Goal: Task Accomplishment & Management: Complete application form

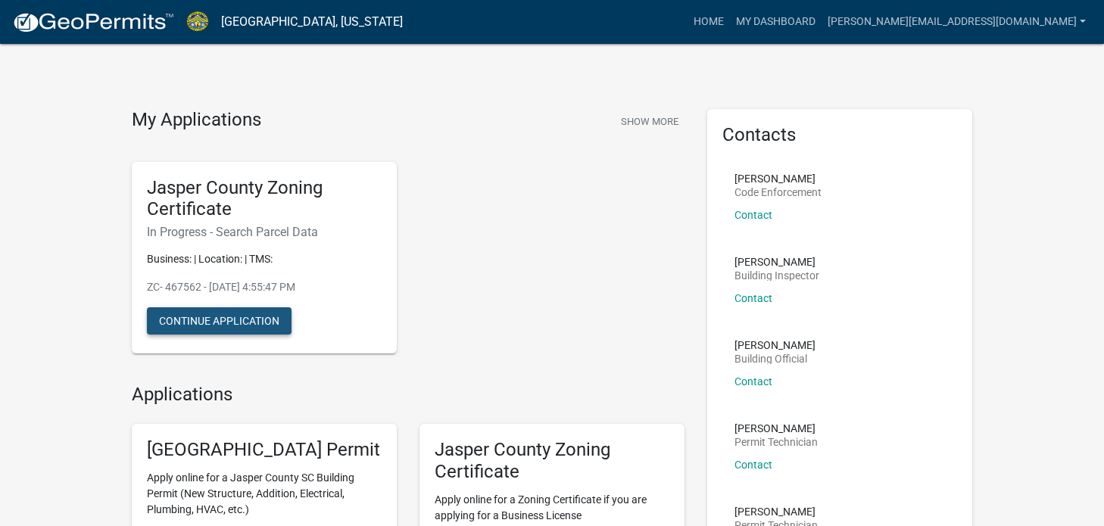
click at [199, 324] on button "Continue Application" at bounding box center [219, 320] width 145 height 27
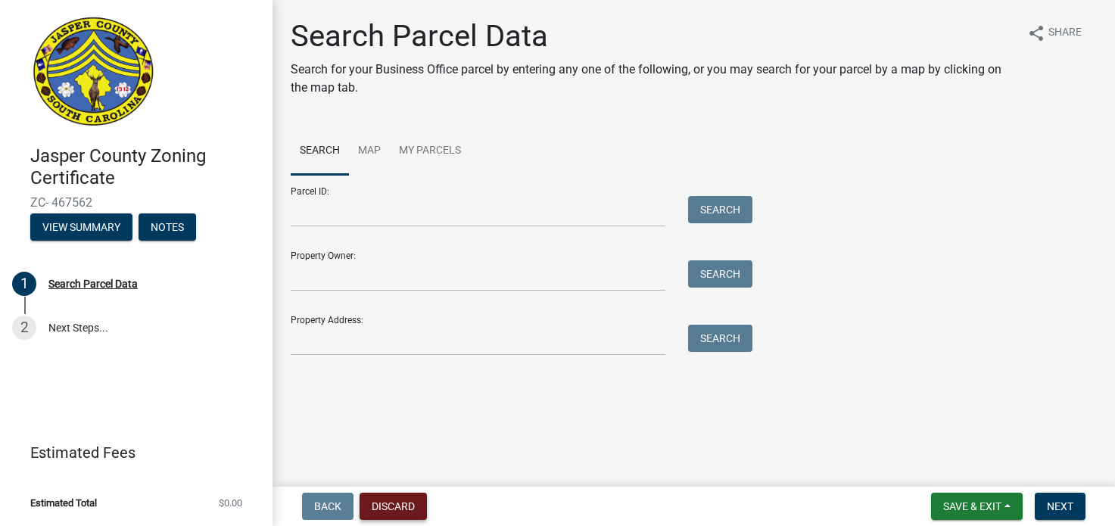
click at [417, 508] on button "Discard" at bounding box center [393, 506] width 67 height 27
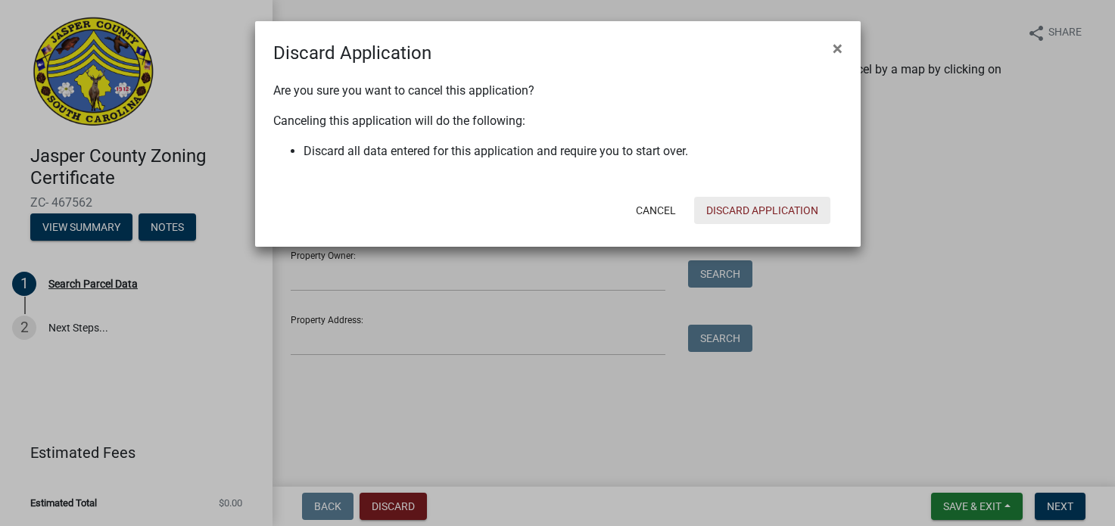
click at [791, 217] on button "Discard Application" at bounding box center [762, 210] width 136 height 27
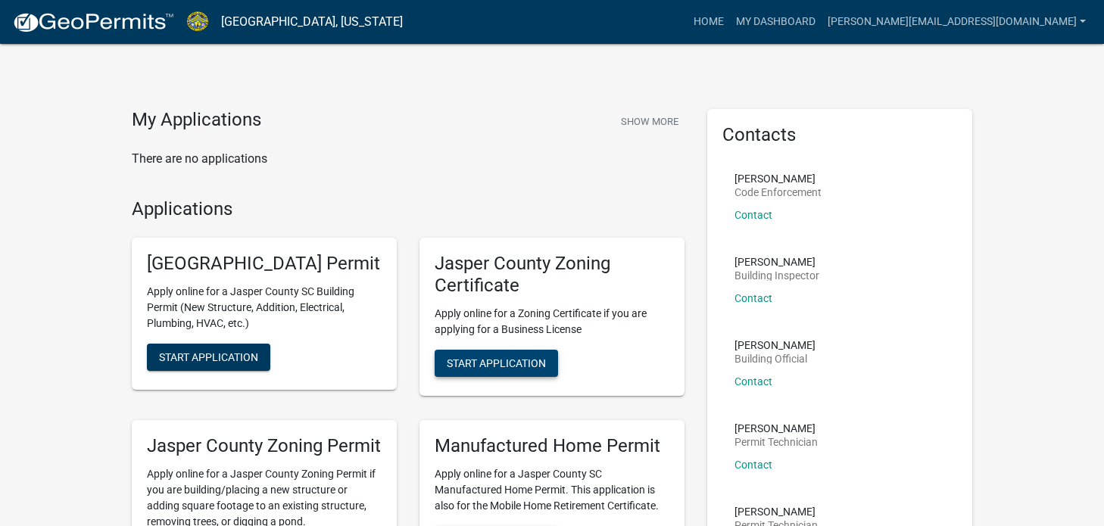
click at [521, 368] on span "Start Application" at bounding box center [496, 363] width 99 height 12
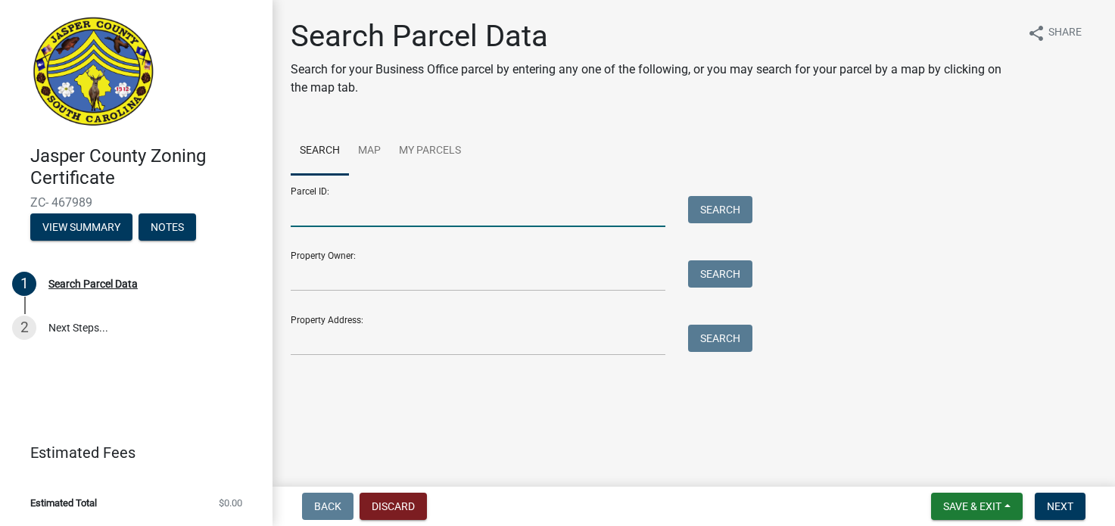
click at [411, 216] on input "Parcel ID:" at bounding box center [478, 211] width 375 height 31
type input "[PHONE_NUMBER]"
click at [735, 215] on button "Search" at bounding box center [720, 209] width 64 height 27
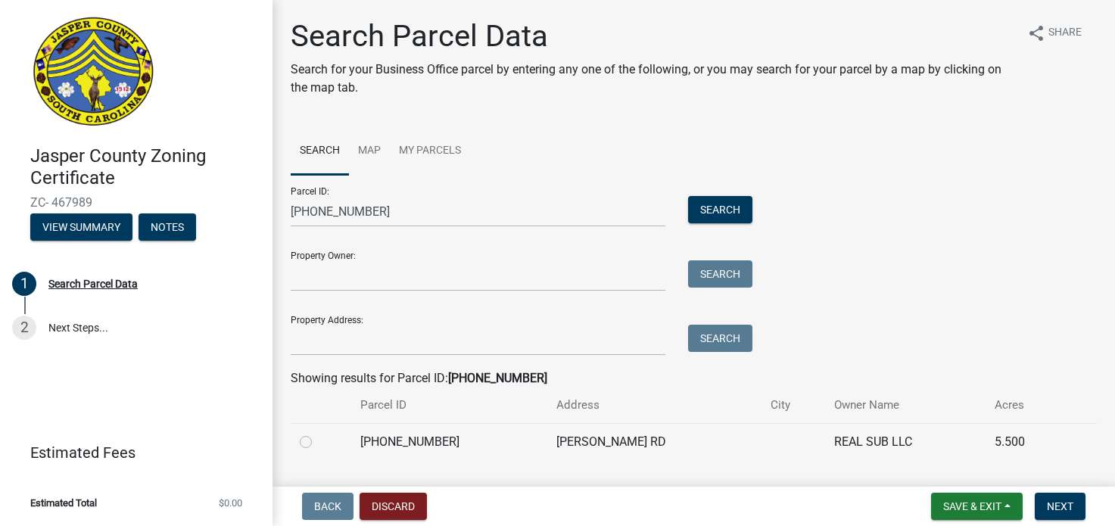
click at [318, 433] on label at bounding box center [318, 433] width 0 height 0
click at [318, 440] on input "radio" at bounding box center [323, 438] width 10 height 10
radio input "true"
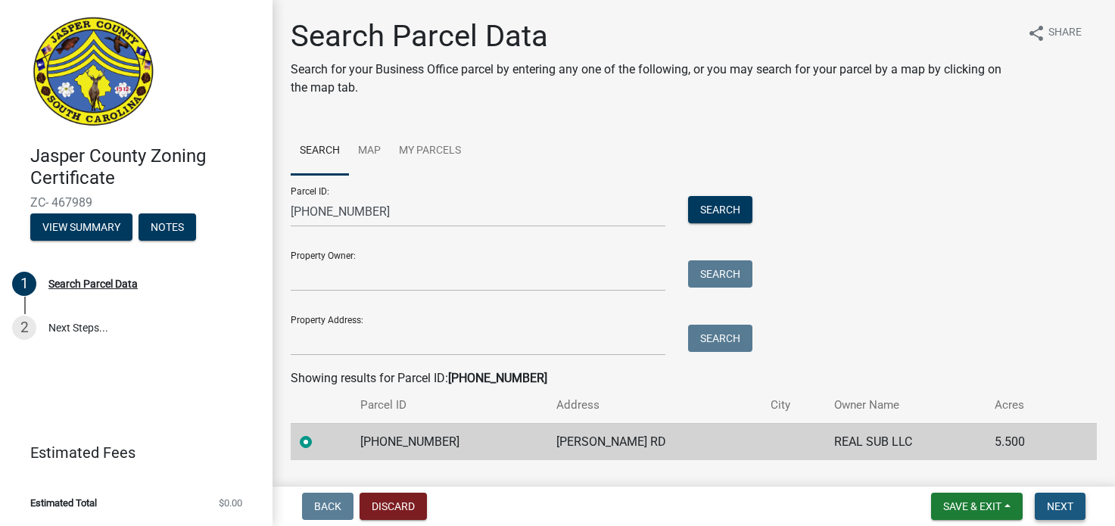
click at [1081, 507] on button "Next" at bounding box center [1060, 506] width 51 height 27
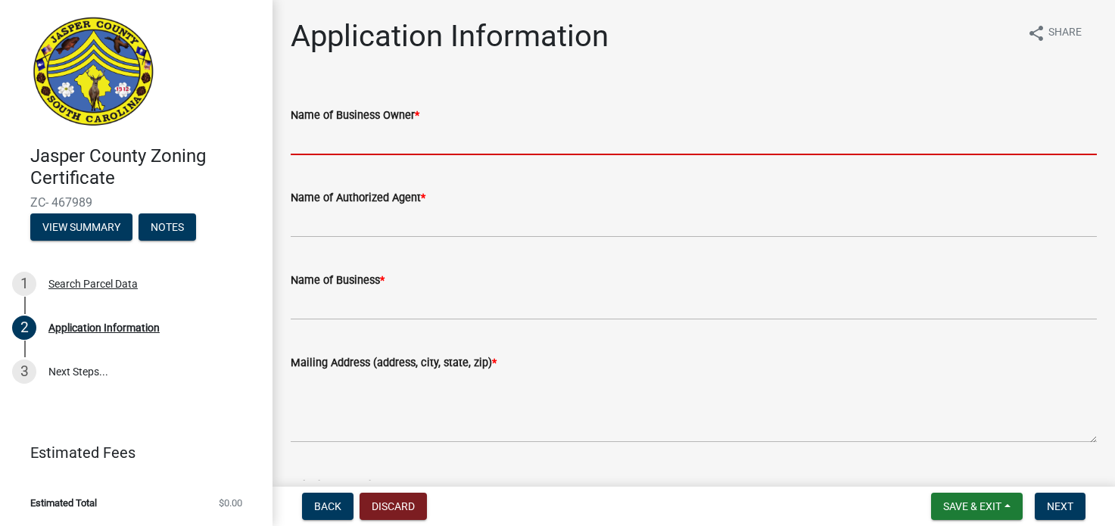
click at [338, 144] on input "Name of Business Owner *" at bounding box center [694, 139] width 806 height 31
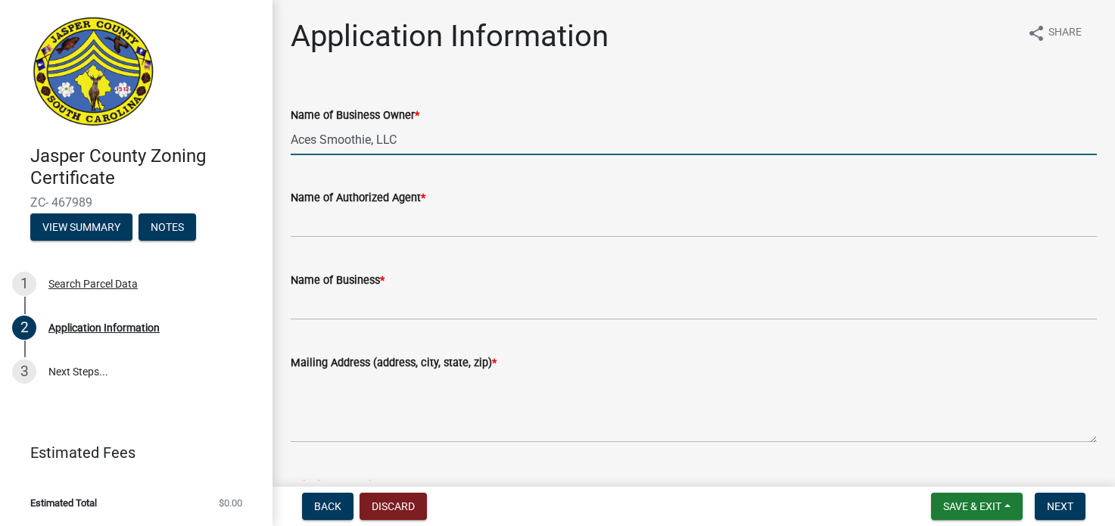
type input "Aces Smoothie, LLC"
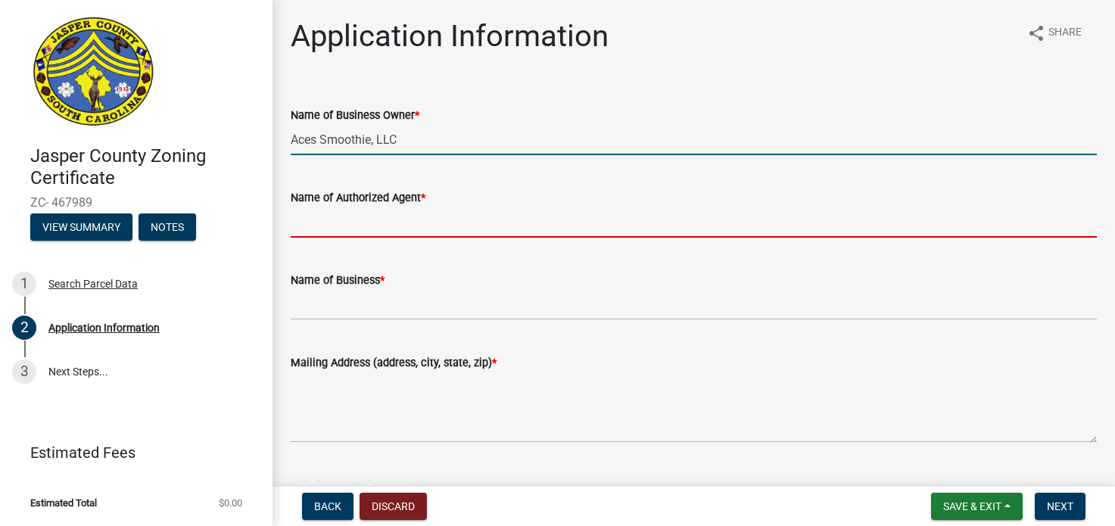
click at [366, 230] on input "Name of Authorized Agent *" at bounding box center [694, 222] width 806 height 31
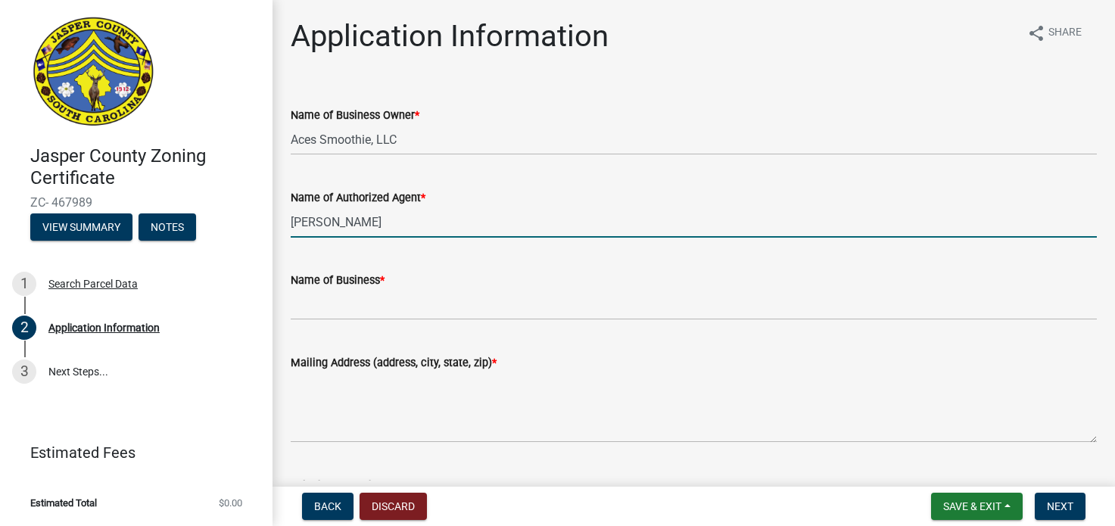
type input "[PERSON_NAME]"
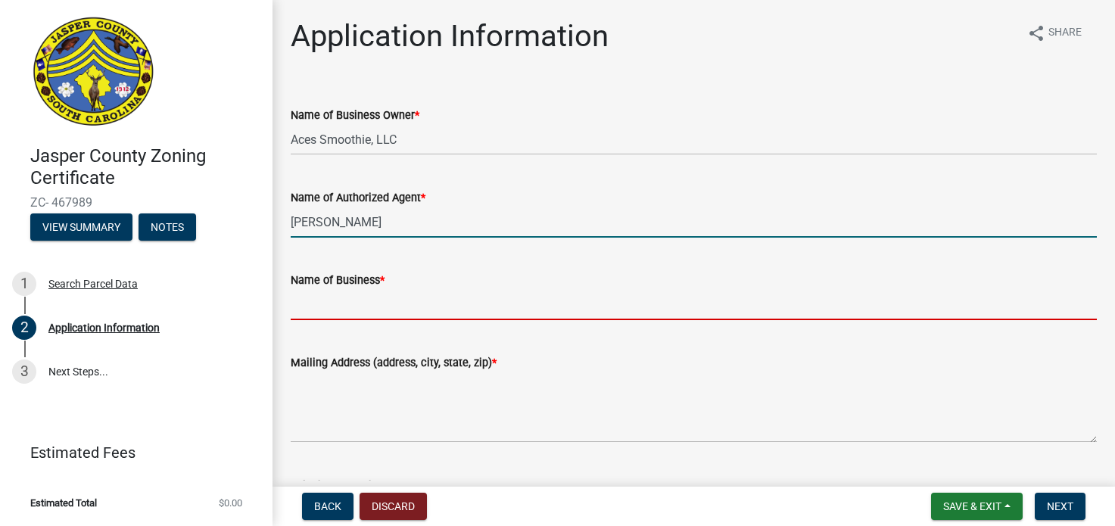
click at [350, 314] on input "Name of Business *" at bounding box center [694, 304] width 806 height 31
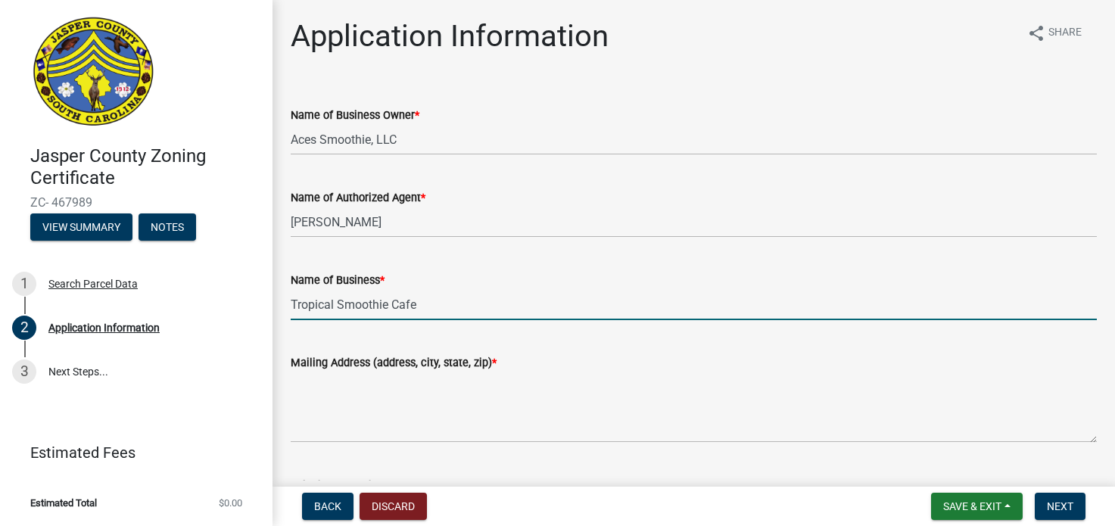
type input "Tropical Smoothie Cafe"
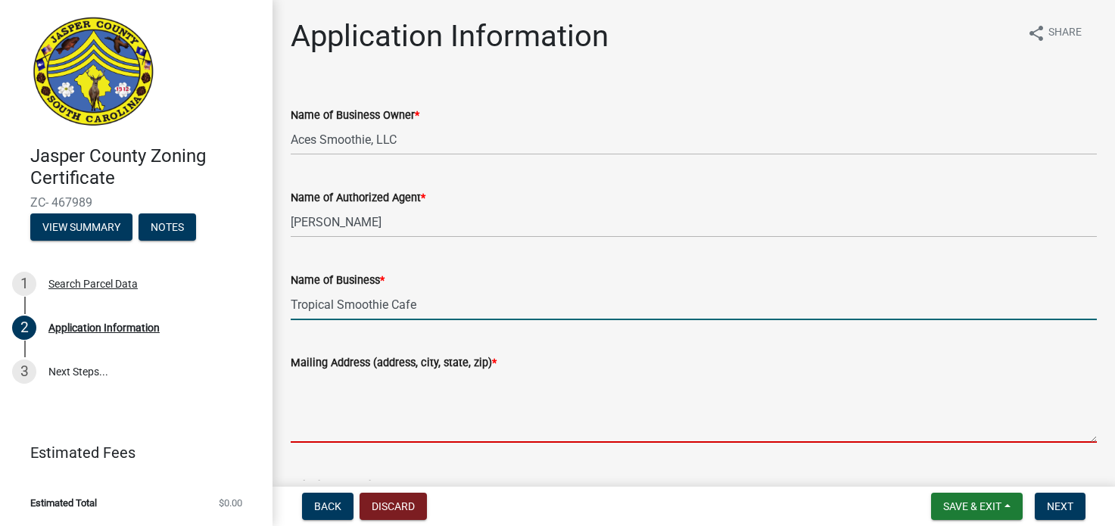
click at [320, 426] on textarea "Mailing Address (address, city, state, zip) *" at bounding box center [694, 407] width 806 height 71
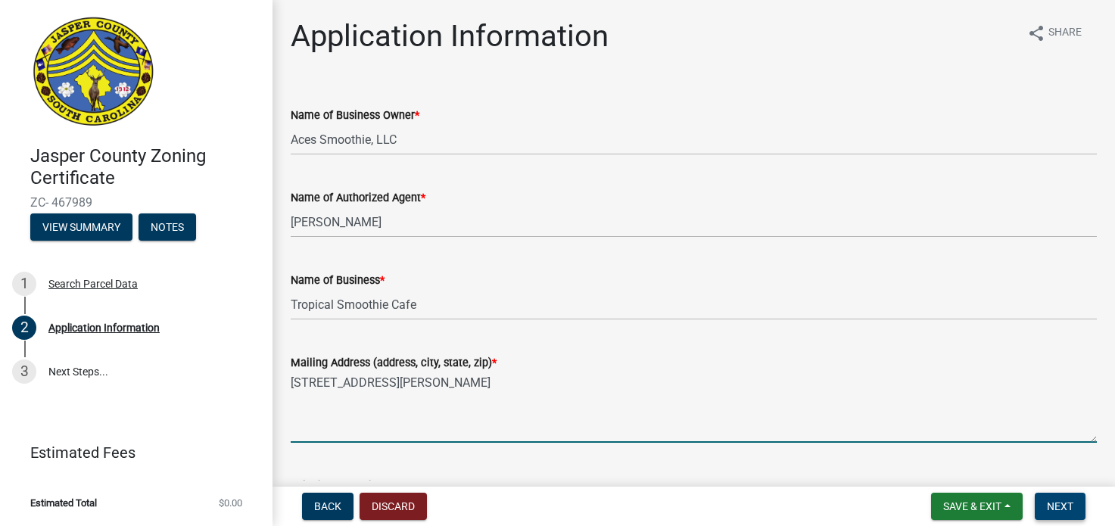
type textarea "[STREET_ADDRESS][PERSON_NAME]"
click at [1054, 512] on span "Next" at bounding box center [1060, 506] width 27 height 12
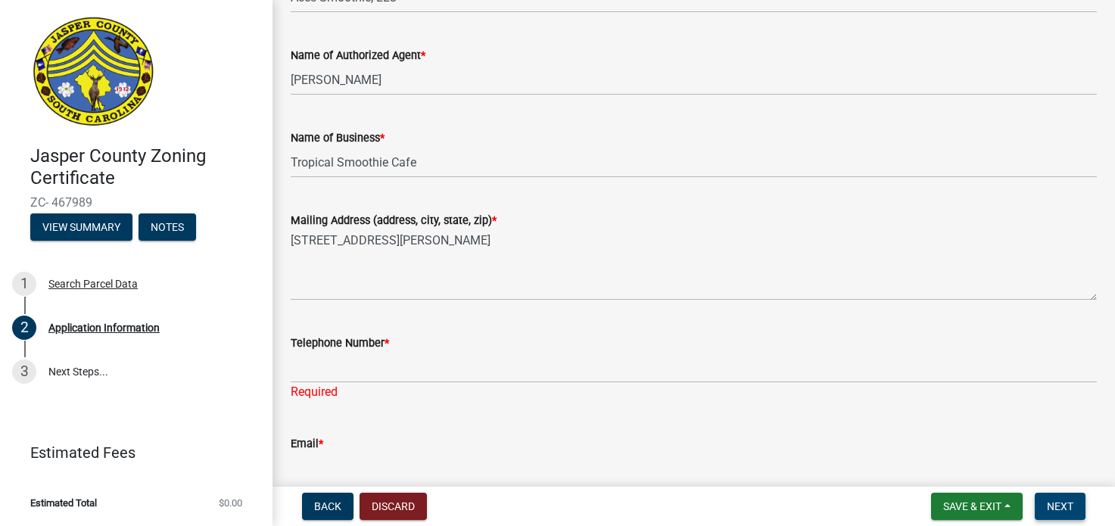
scroll to position [227, 0]
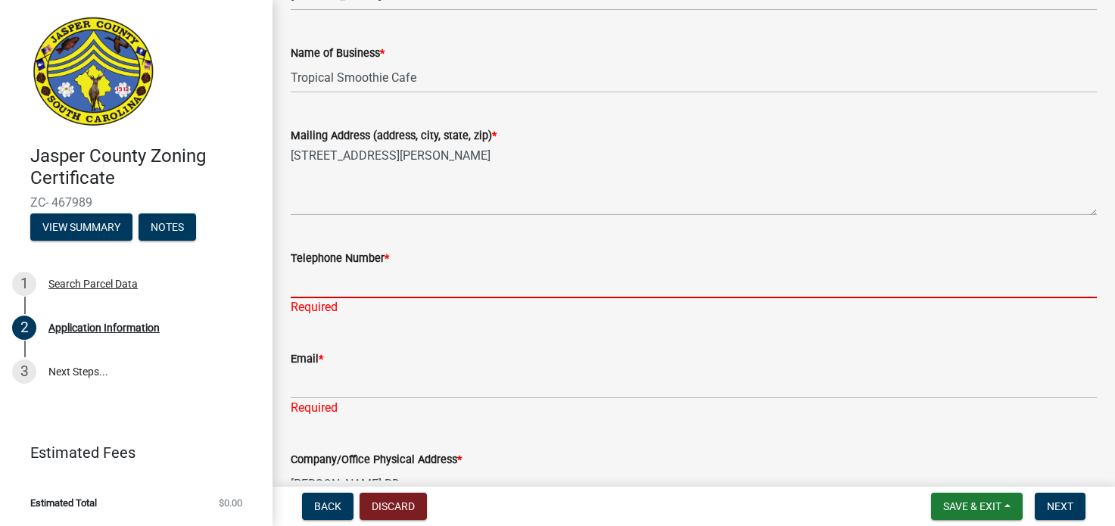
drag, startPoint x: 320, startPoint y: 288, endPoint x: 336, endPoint y: 285, distance: 16.1
click at [320, 287] on input "Telephone Number *" at bounding box center [694, 282] width 806 height 31
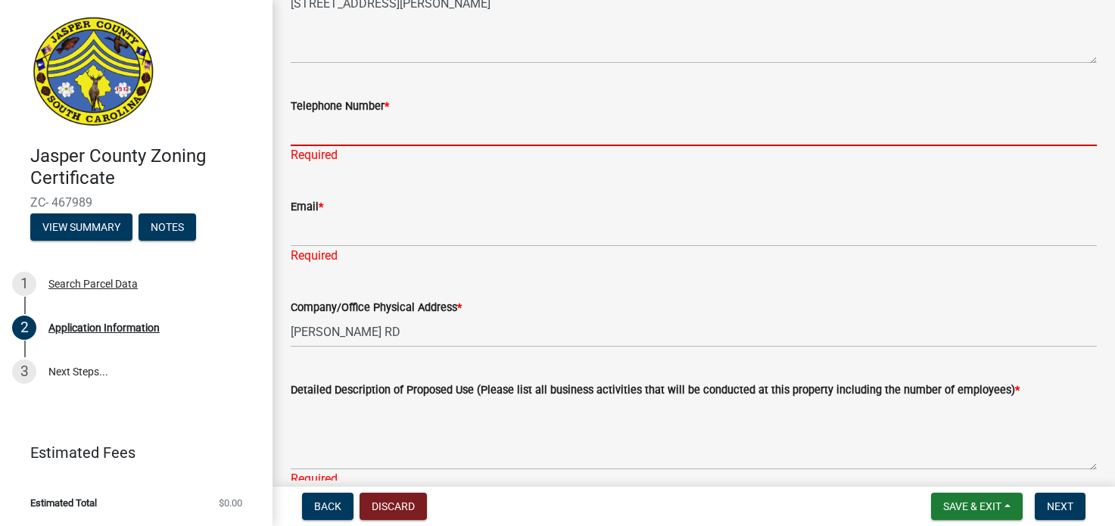
scroll to position [379, 0]
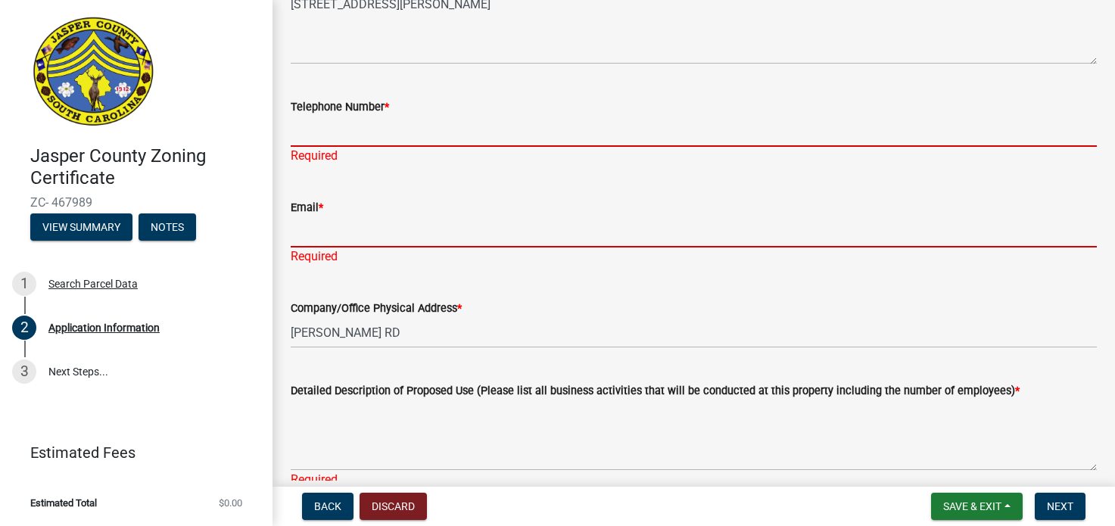
click at [342, 242] on input "Email *" at bounding box center [694, 232] width 806 height 31
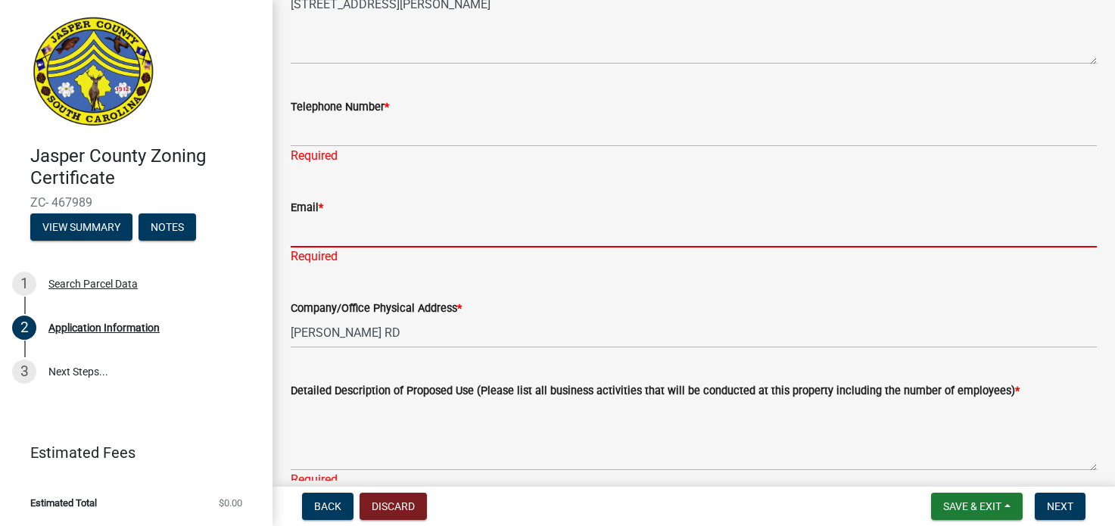
type input "[PERSON_NAME][EMAIL_ADDRESS][DOMAIN_NAME]"
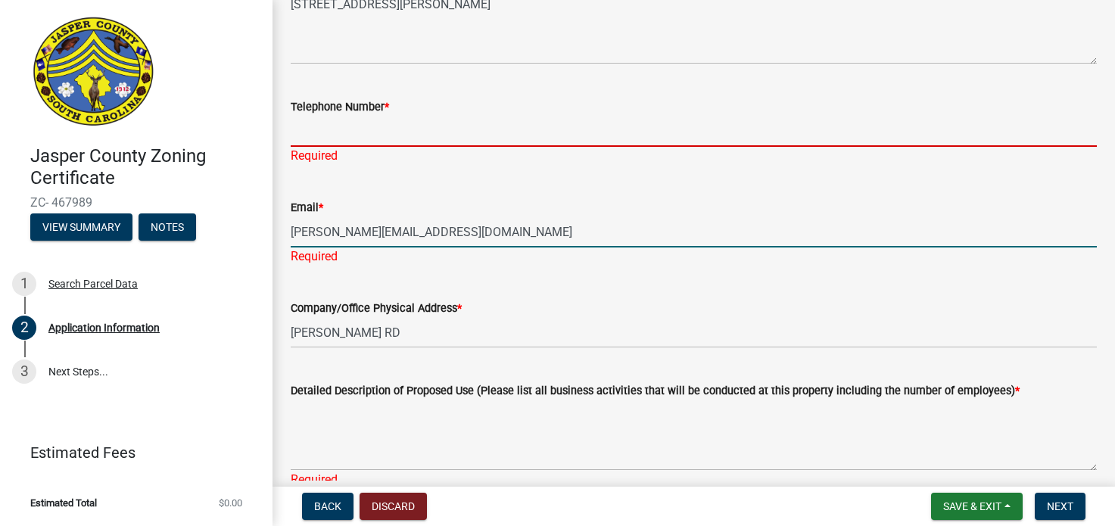
click at [315, 131] on input "Telephone Number *" at bounding box center [694, 131] width 806 height 31
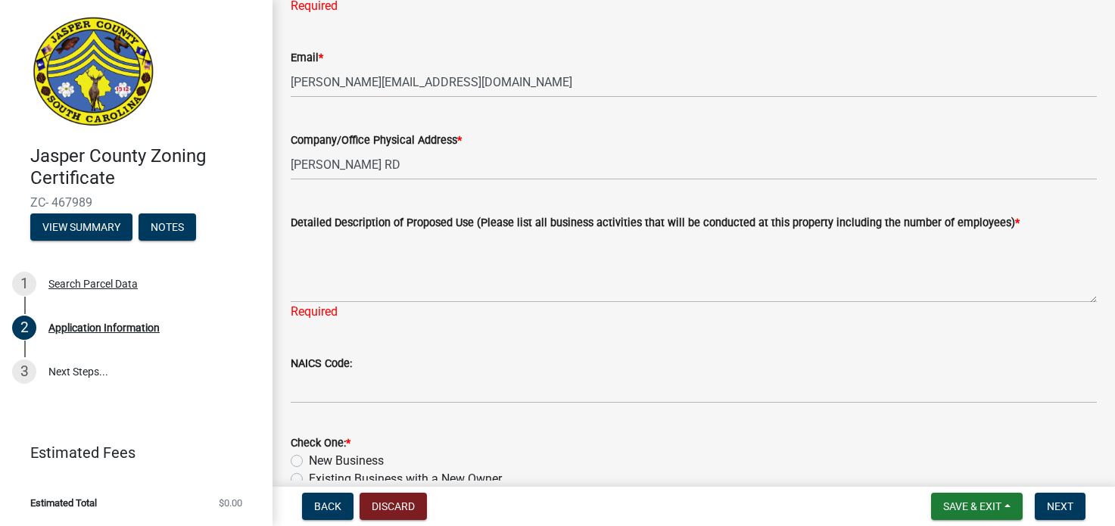
scroll to position [530, 0]
type input "[PHONE_NUMBER]"
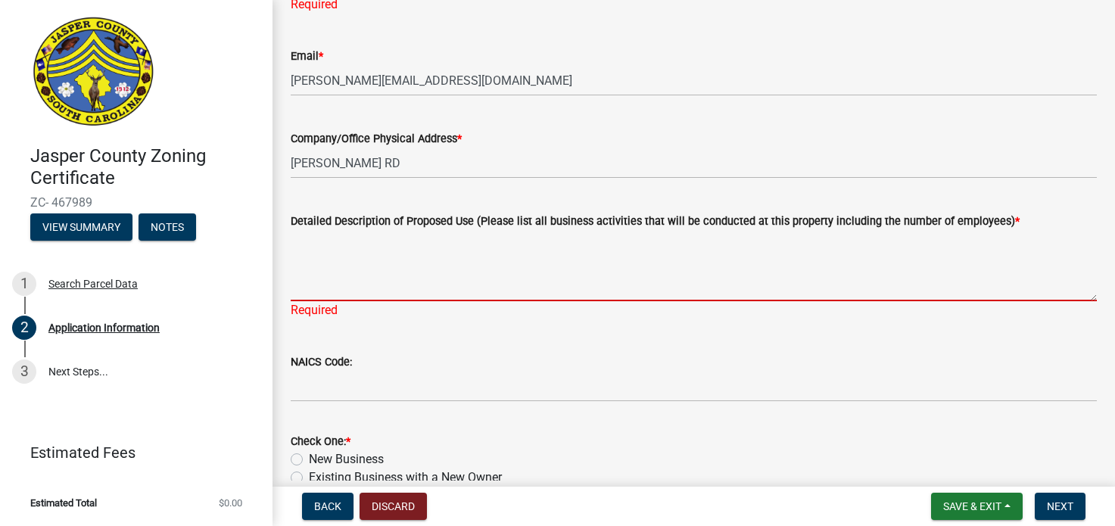
click at [315, 288] on div "Detailed Description of Proposed Use (Please list all business activities that …" at bounding box center [694, 255] width 806 height 129
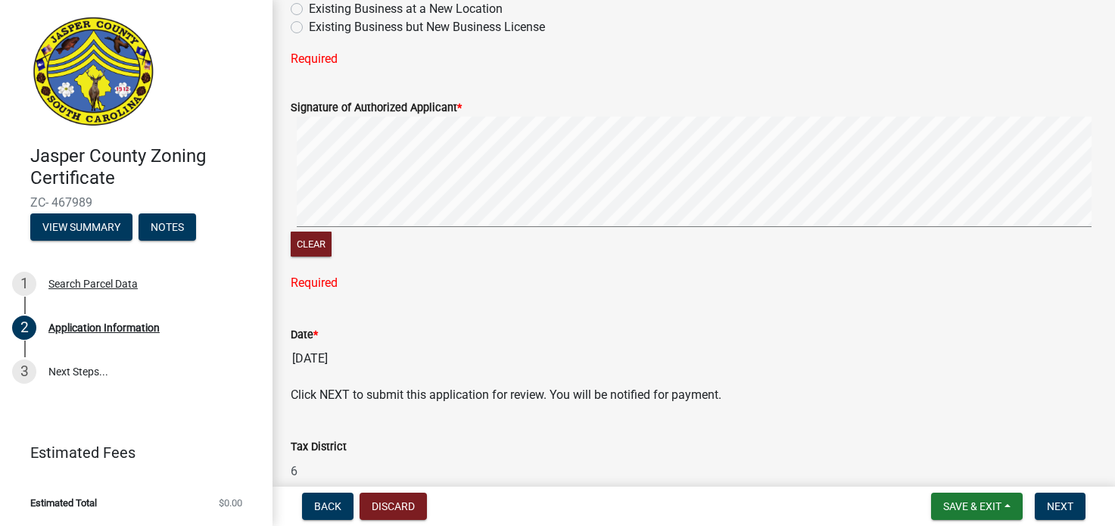
scroll to position [849, 0]
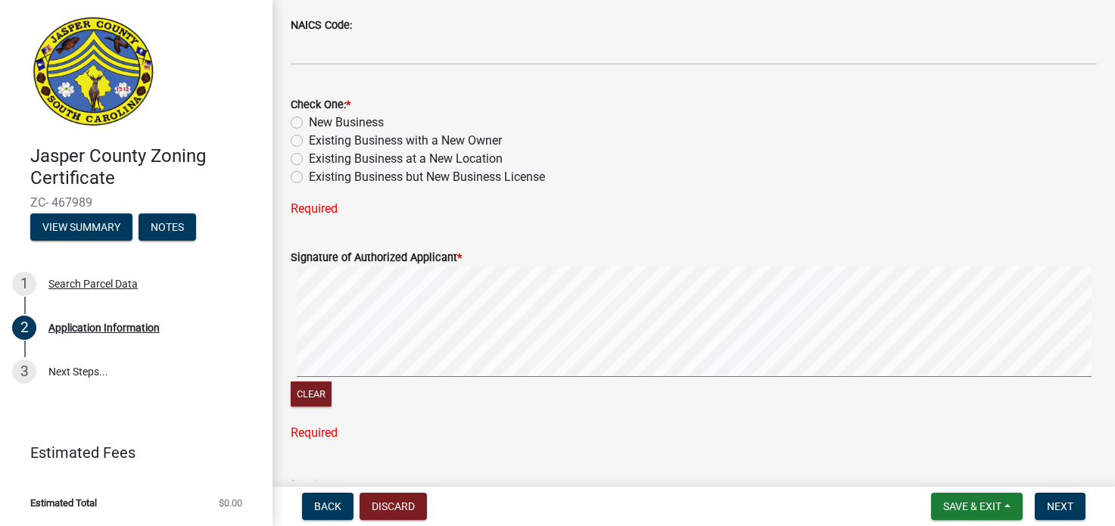
type textarea "Restaurant 8 employees"
click at [309, 141] on label "Existing Business with a New Owner" at bounding box center [405, 141] width 193 height 18
click at [309, 141] on input "Existing Business with a New Owner" at bounding box center [314, 137] width 10 height 10
radio input "true"
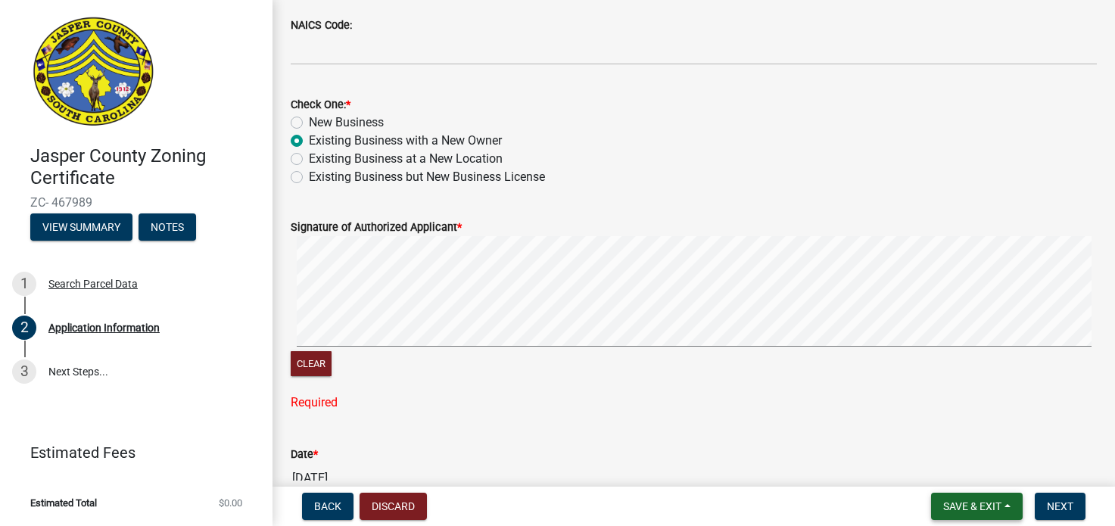
click at [962, 510] on span "Save & Exit" at bounding box center [972, 506] width 58 height 12
click at [941, 473] on button "Save & Exit" at bounding box center [962, 467] width 121 height 36
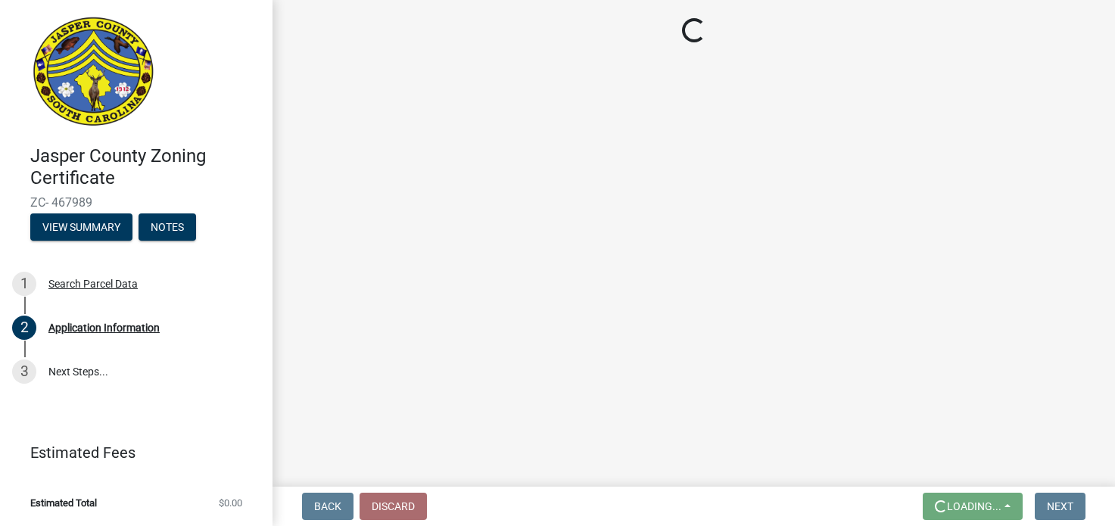
scroll to position [0, 0]
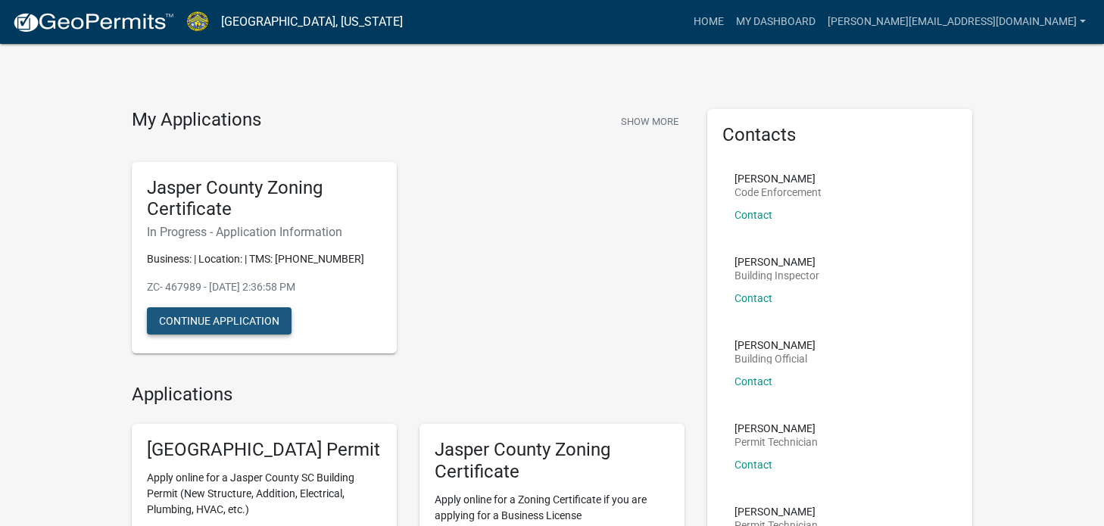
click at [242, 323] on button "Continue Application" at bounding box center [219, 320] width 145 height 27
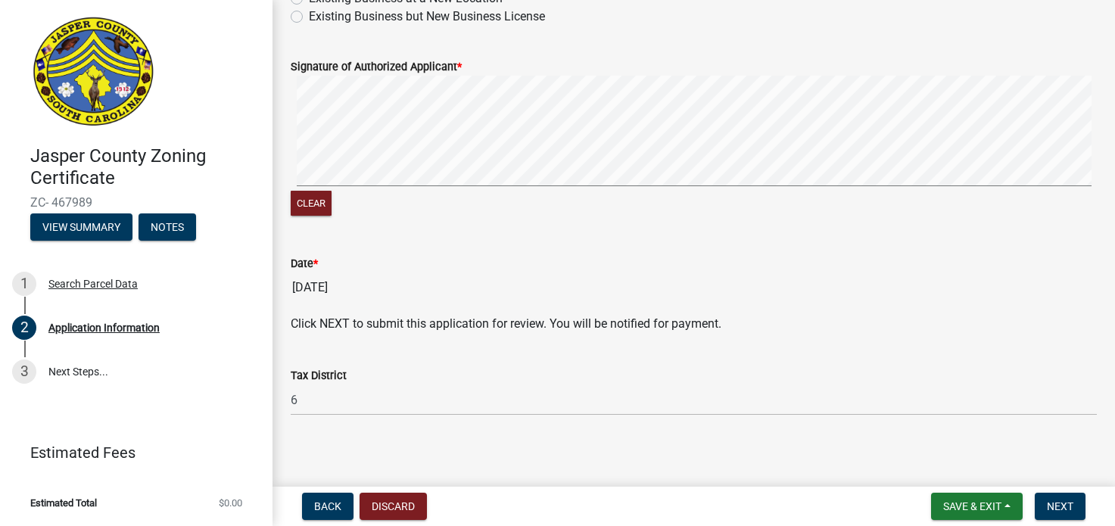
scroll to position [997, 0]
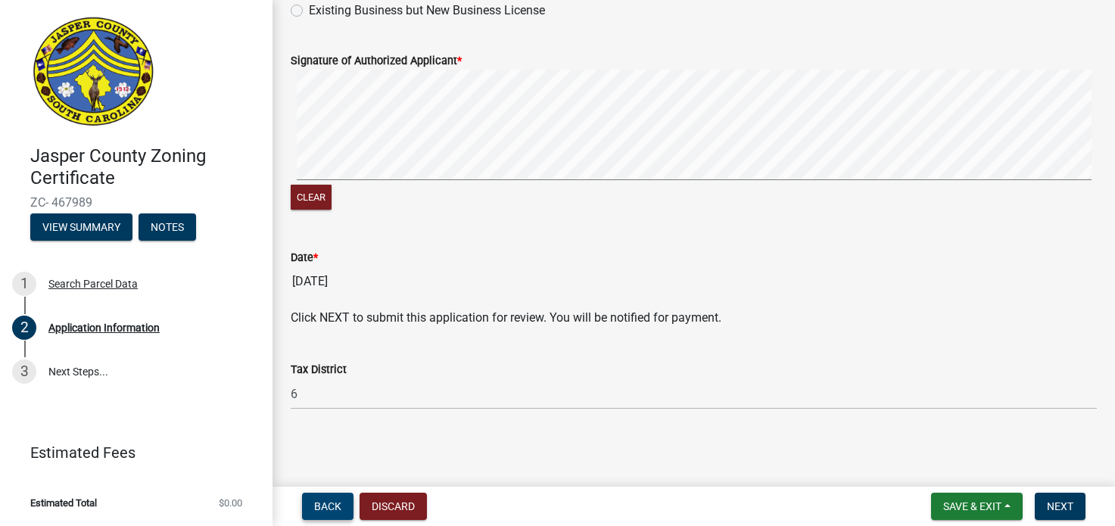
click at [326, 507] on span "Back" at bounding box center [327, 506] width 27 height 12
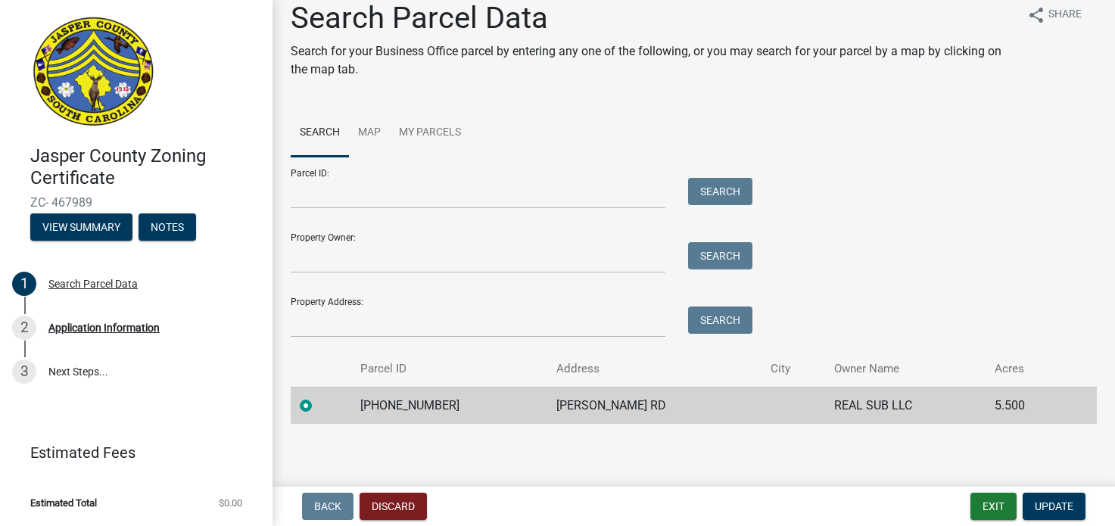
scroll to position [20, 0]
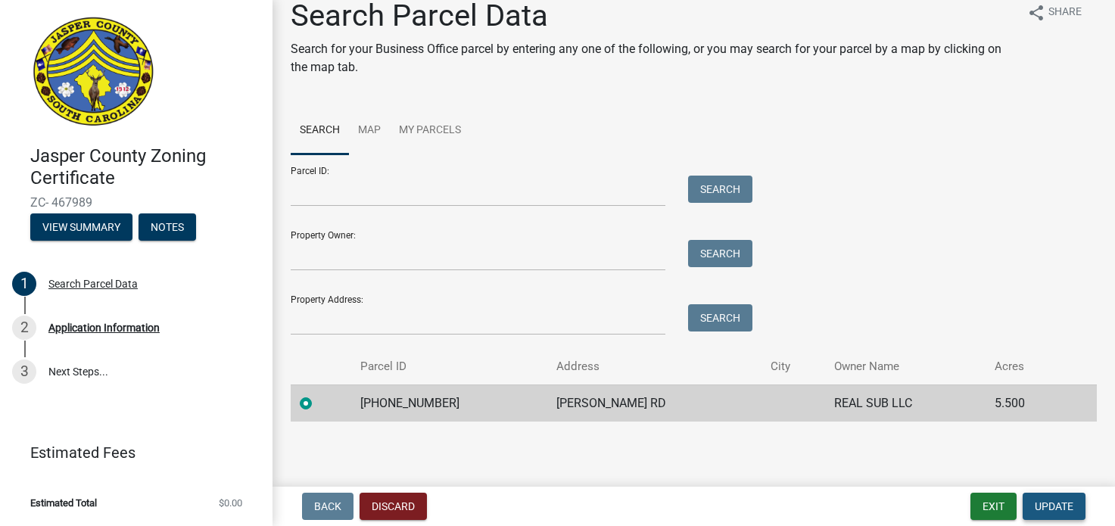
click at [1064, 501] on span "Update" at bounding box center [1054, 506] width 39 height 12
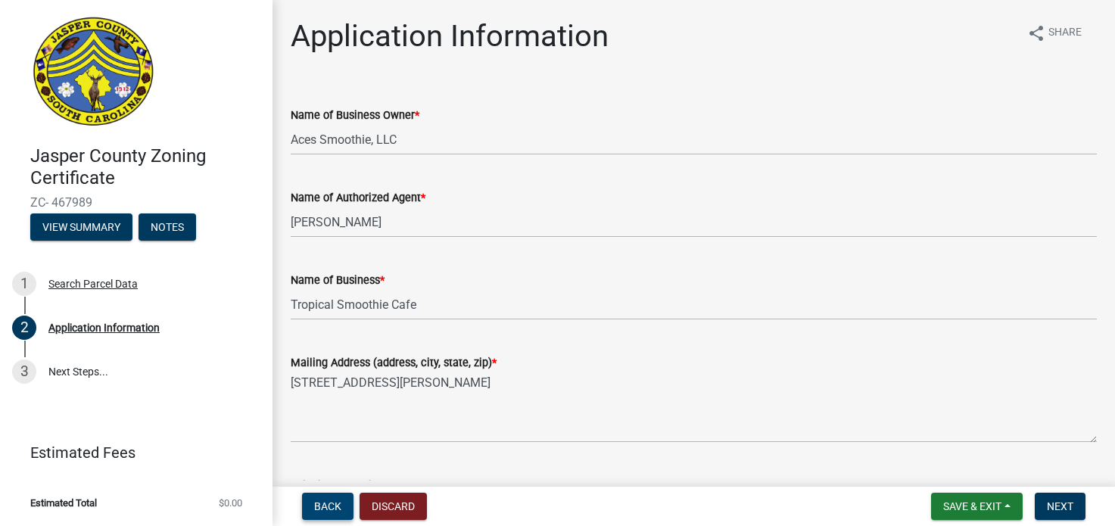
click at [327, 496] on button "Back" at bounding box center [327, 506] width 51 height 27
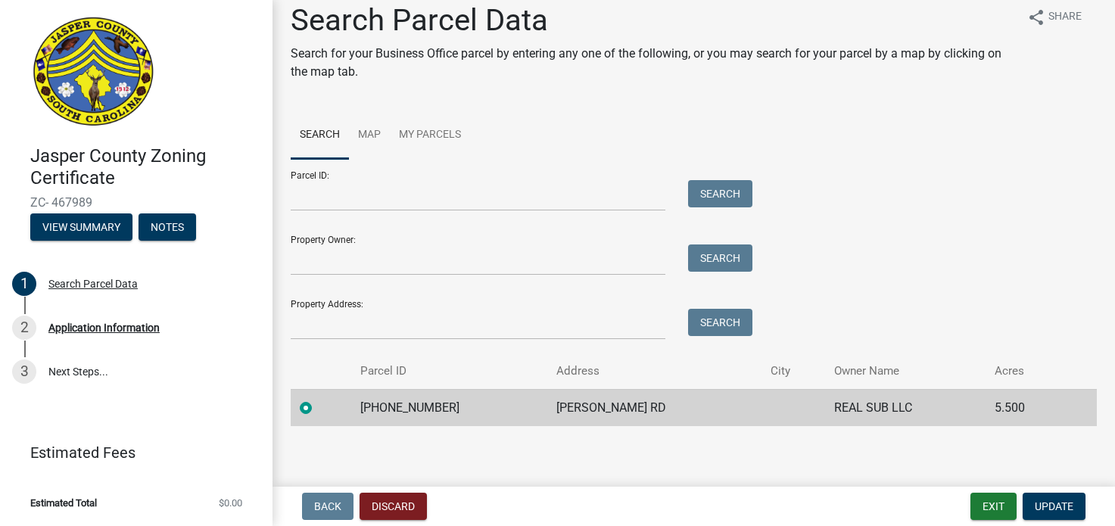
scroll to position [20, 0]
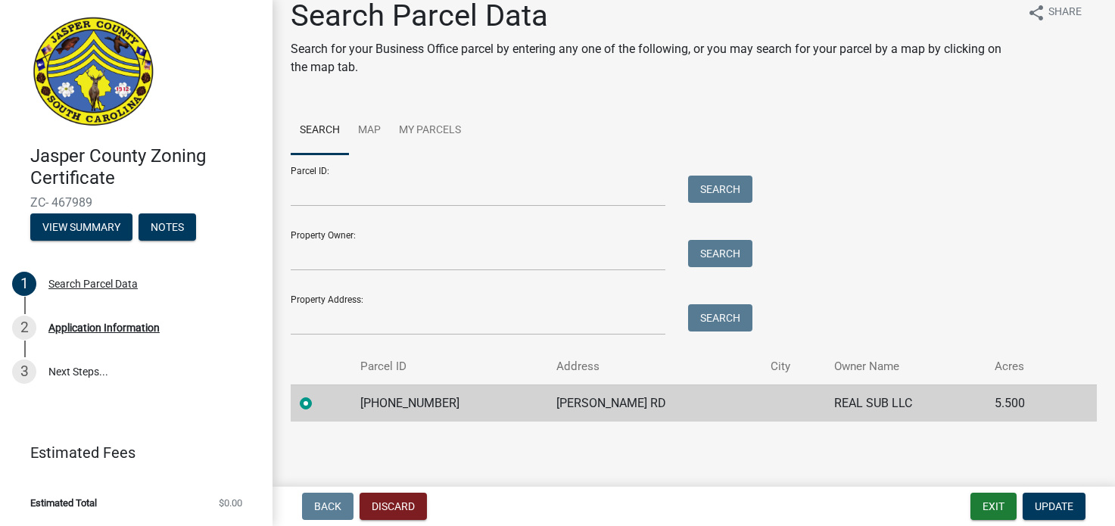
click at [470, 404] on td "[PHONE_NUMBER]" at bounding box center [449, 403] width 196 height 37
click at [94, 329] on div "Application Information" at bounding box center [103, 328] width 111 height 11
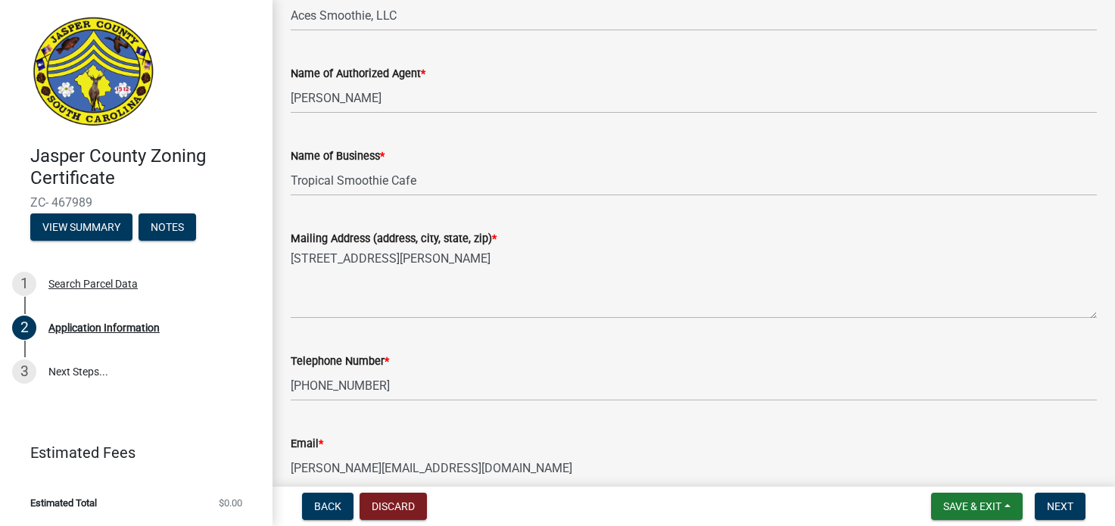
scroll to position [0, 0]
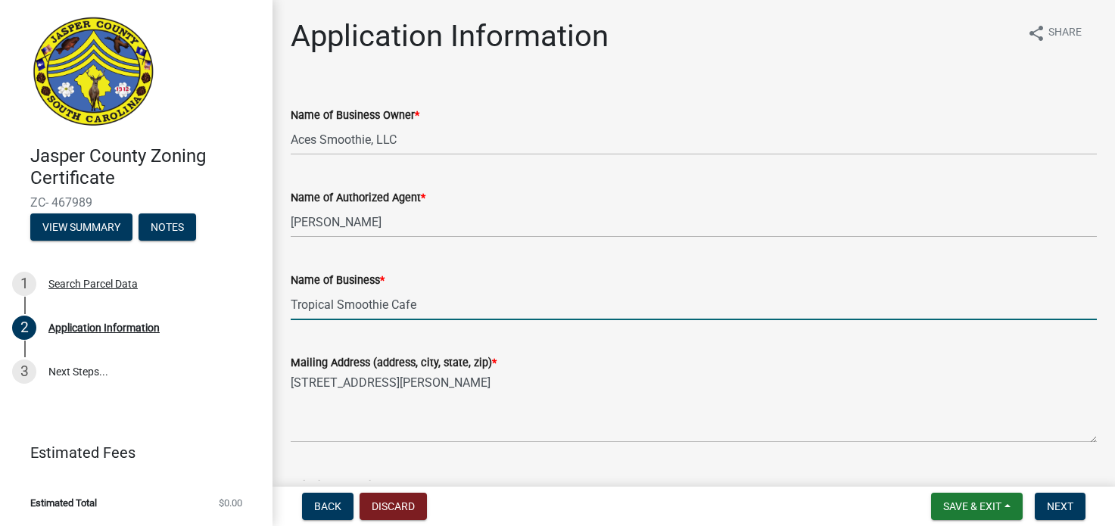
click at [432, 304] on input "Tropical Smoothie Cafe" at bounding box center [694, 304] width 806 height 31
click at [437, 304] on input "Tropical Smoothie Cafe," at bounding box center [694, 304] width 806 height 31
type input "Tropical Smoothie Cafe"
click at [97, 285] on div "Search Parcel Data" at bounding box center [92, 284] width 89 height 11
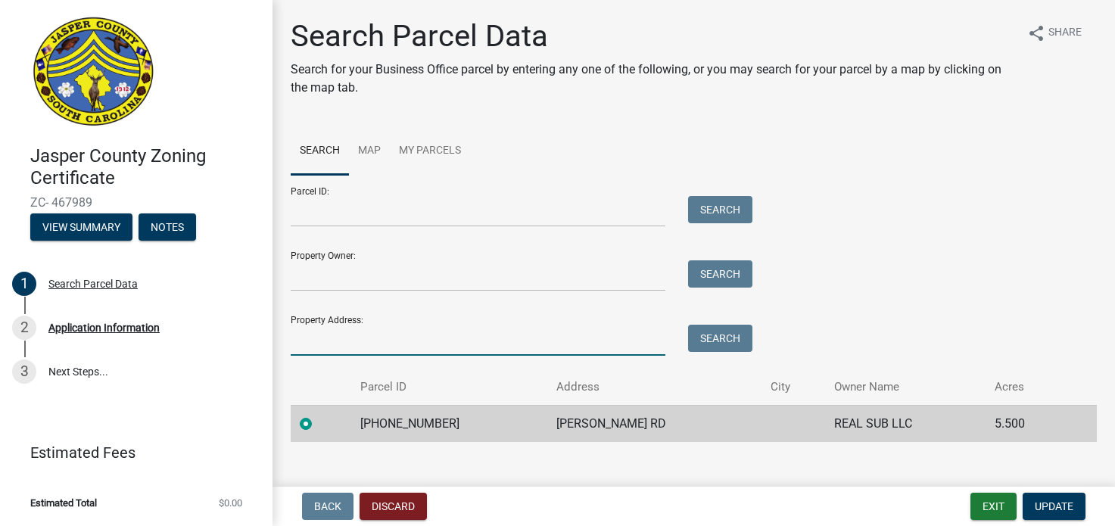
click at [314, 345] on input "Property Address:" at bounding box center [478, 340] width 375 height 31
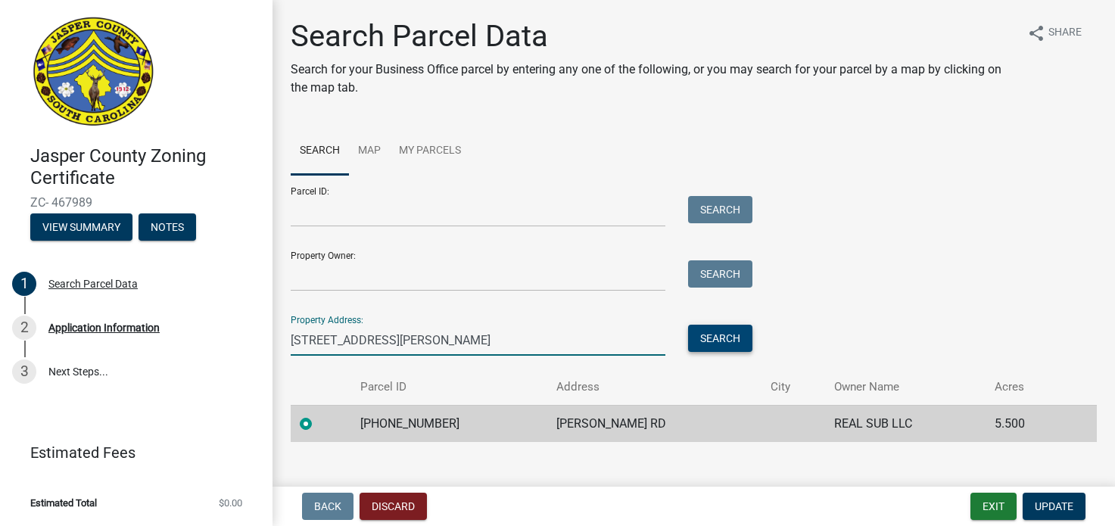
type input "[STREET_ADDRESS][PERSON_NAME]"
click at [737, 345] on button "Search" at bounding box center [720, 338] width 64 height 27
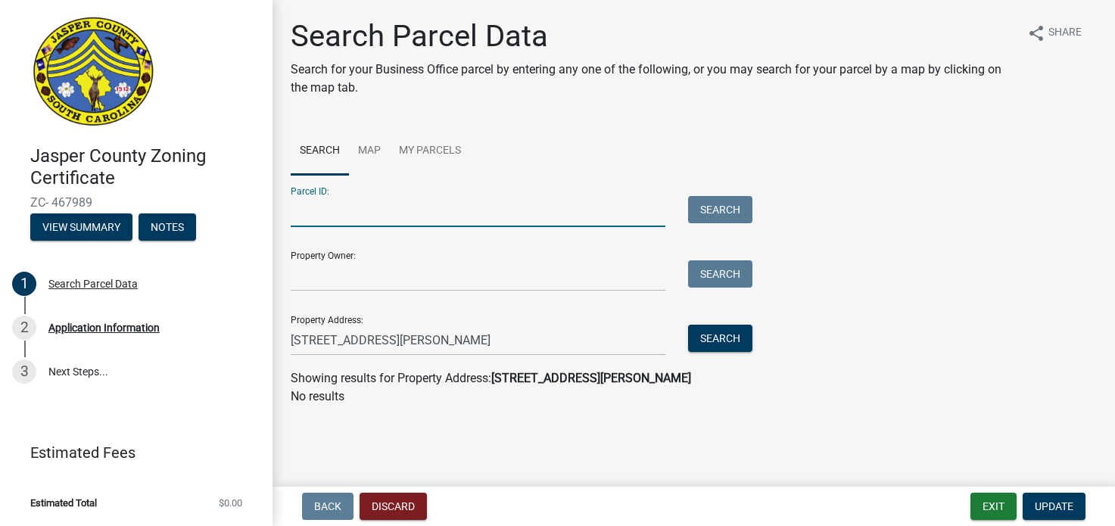
click at [455, 214] on input "Parcel ID:" at bounding box center [478, 211] width 375 height 31
type input "[PHONE_NUMBER]"
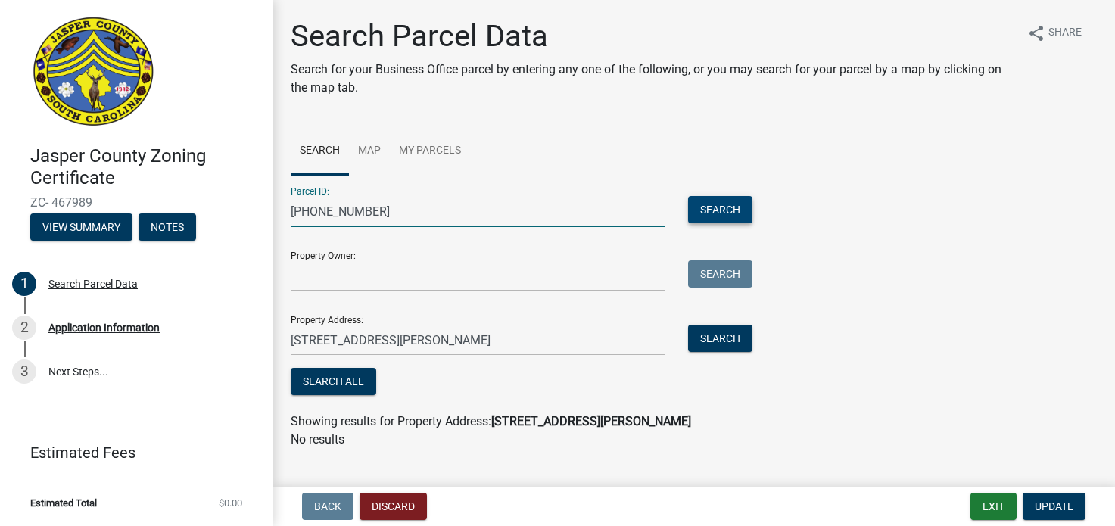
click at [706, 215] on button "Search" at bounding box center [720, 209] width 64 height 27
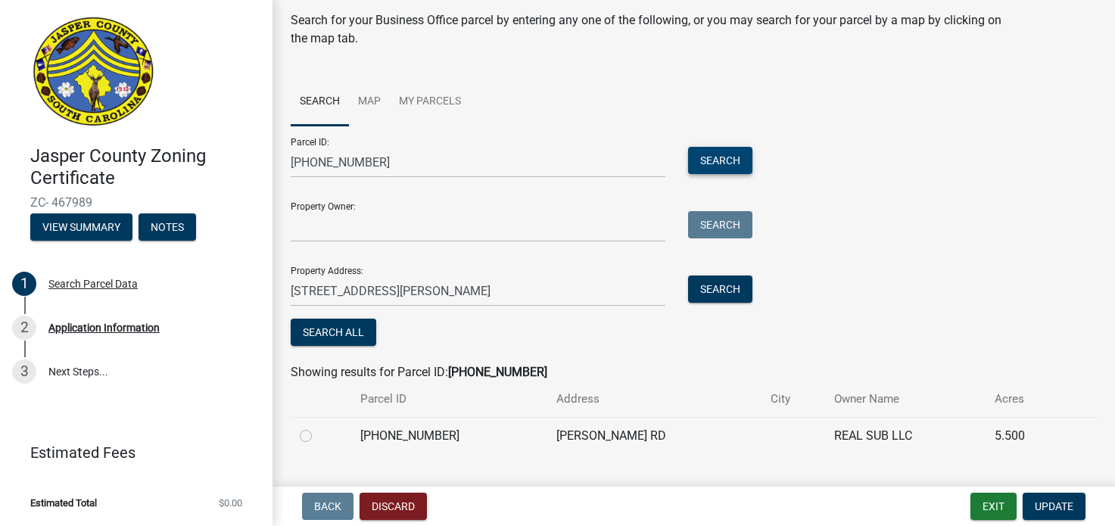
scroll to position [82, 0]
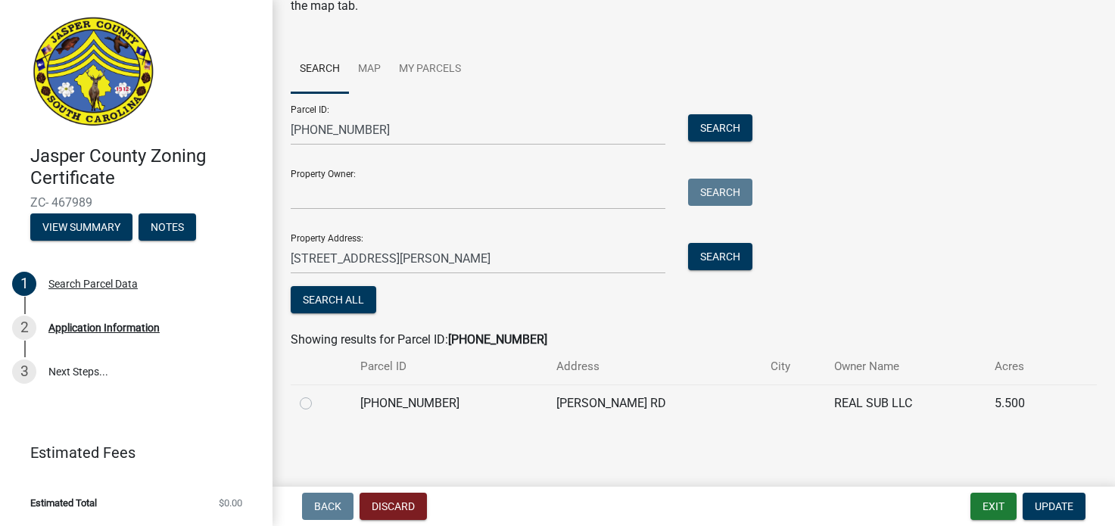
click at [318, 394] on label at bounding box center [318, 394] width 0 height 0
click at [318, 403] on input "radio" at bounding box center [323, 399] width 10 height 10
radio input "true"
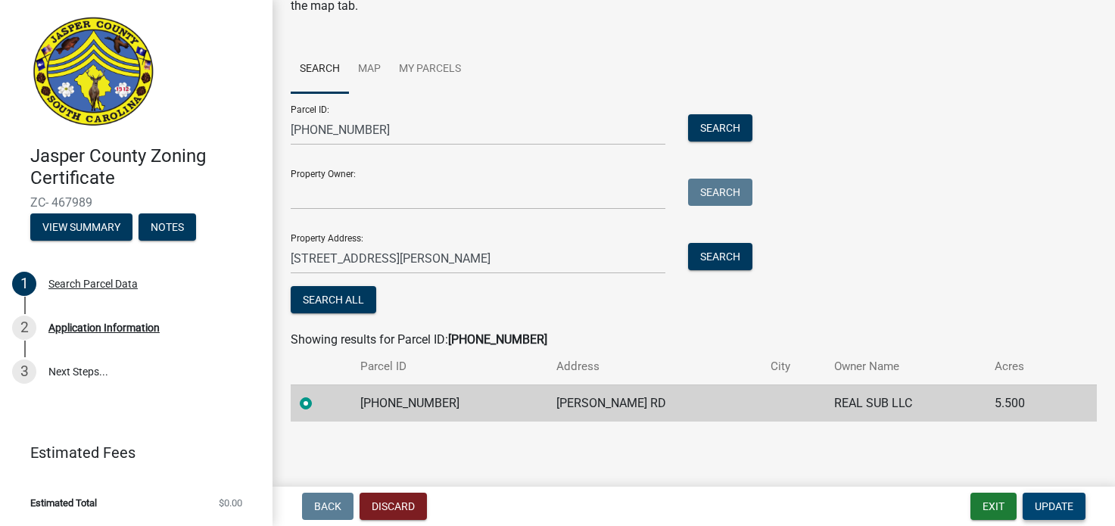
click at [1071, 508] on span "Update" at bounding box center [1054, 506] width 39 height 12
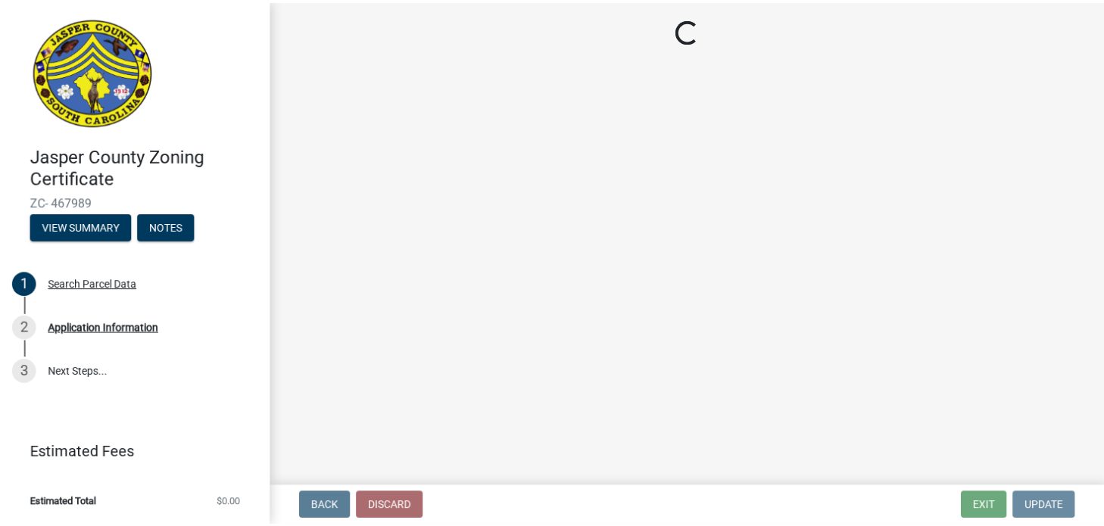
scroll to position [0, 0]
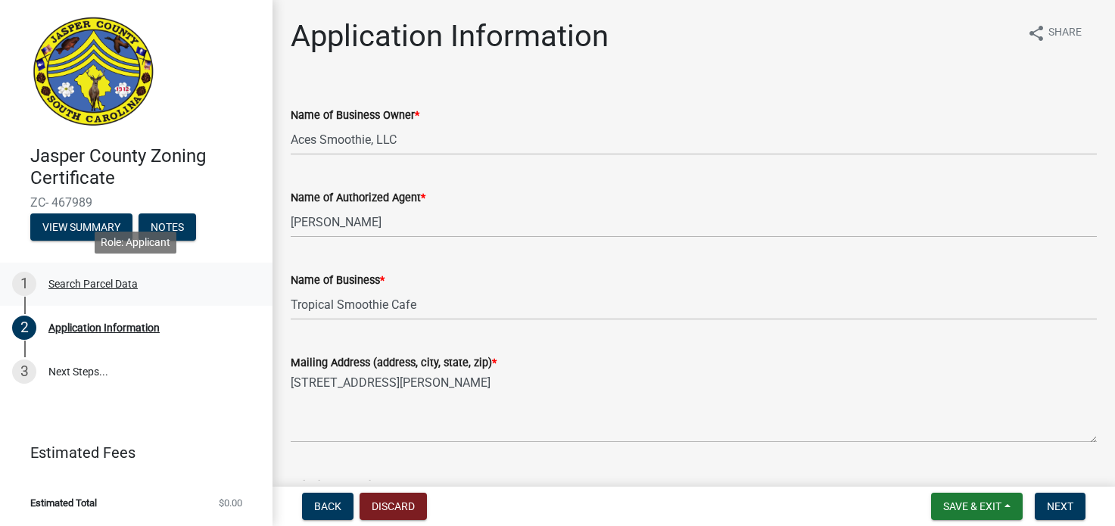
click at [106, 279] on div "Search Parcel Data" at bounding box center [92, 284] width 89 height 11
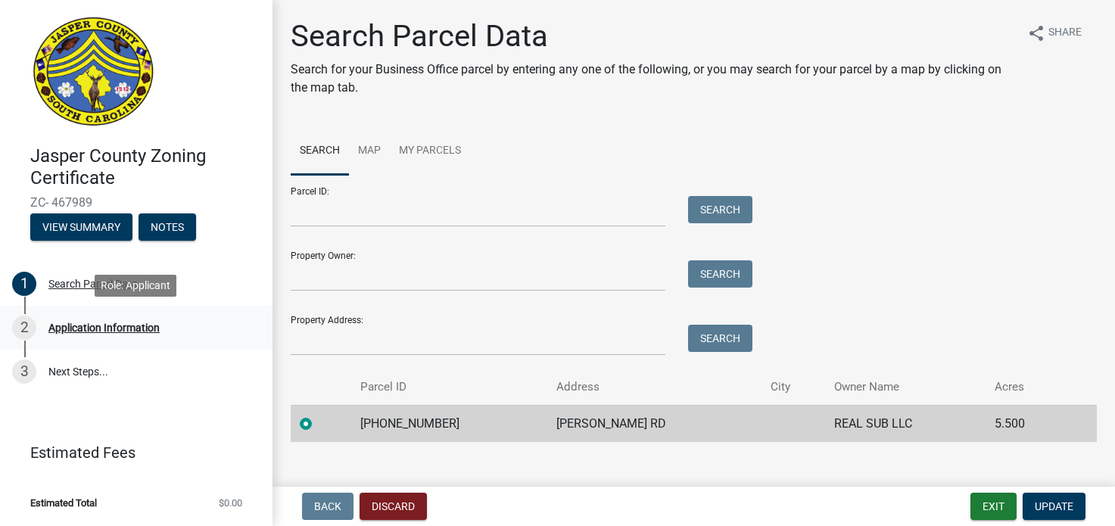
click at [142, 333] on div "Application Information" at bounding box center [103, 328] width 111 height 11
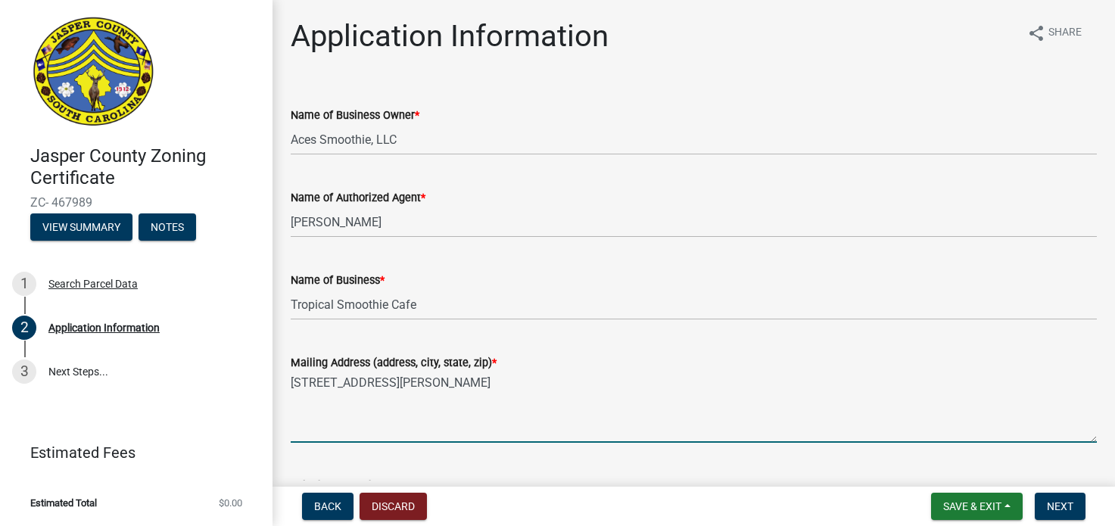
click at [502, 382] on textarea "[STREET_ADDRESS][PERSON_NAME]" at bounding box center [694, 407] width 806 height 71
click at [557, 391] on textarea "[STREET_ADDRESS][PERSON_NAME] Location address: [STREET_ADDRESS][PERSON_NAME]" at bounding box center [694, 407] width 806 height 71
click at [292, 382] on textarea "[STREET_ADDRESS][PERSON_NAME] Location address: [STREET_ADDRESS][PERSON_NAME]" at bounding box center [694, 407] width 806 height 71
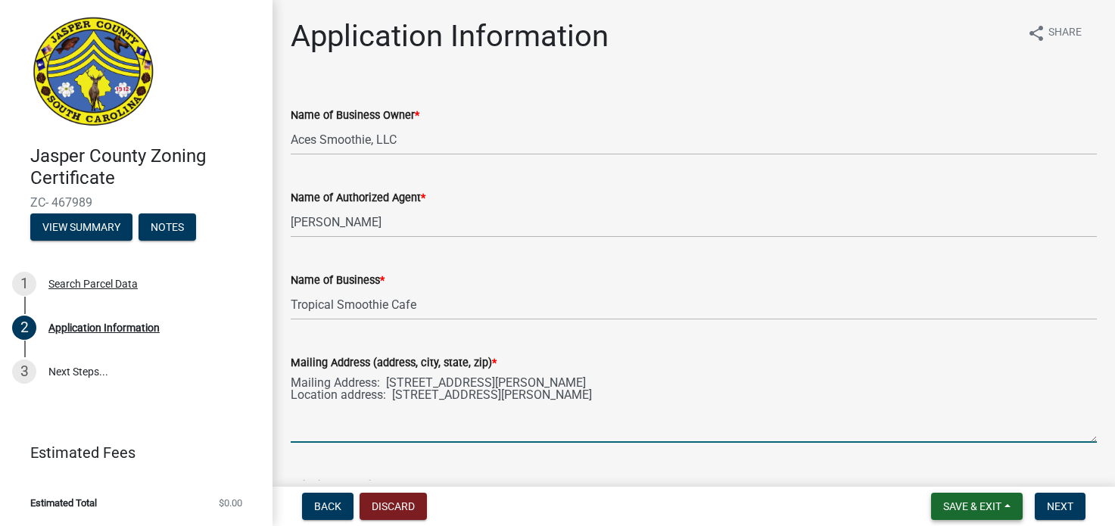
type textarea "Mailing Address: [STREET_ADDRESS][PERSON_NAME] Location address: [STREET_ADDRES…"
click at [966, 508] on span "Save & Exit" at bounding box center [972, 506] width 58 height 12
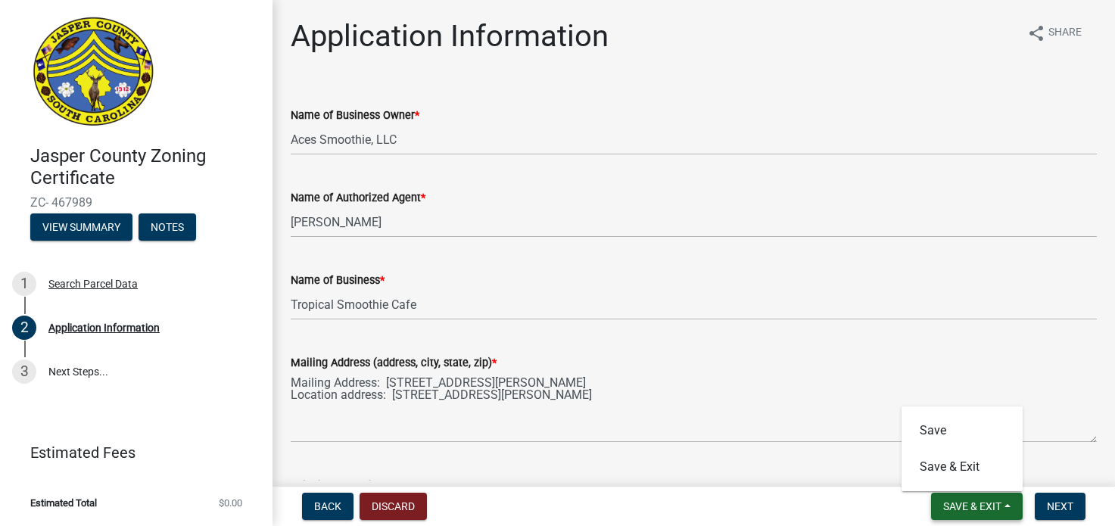
click at [956, 505] on span "Save & Exit" at bounding box center [972, 506] width 58 height 12
click at [968, 508] on span "Save & Exit" at bounding box center [972, 506] width 58 height 12
click at [936, 465] on button "Save & Exit" at bounding box center [962, 467] width 121 height 36
